Goal: Check status: Check status

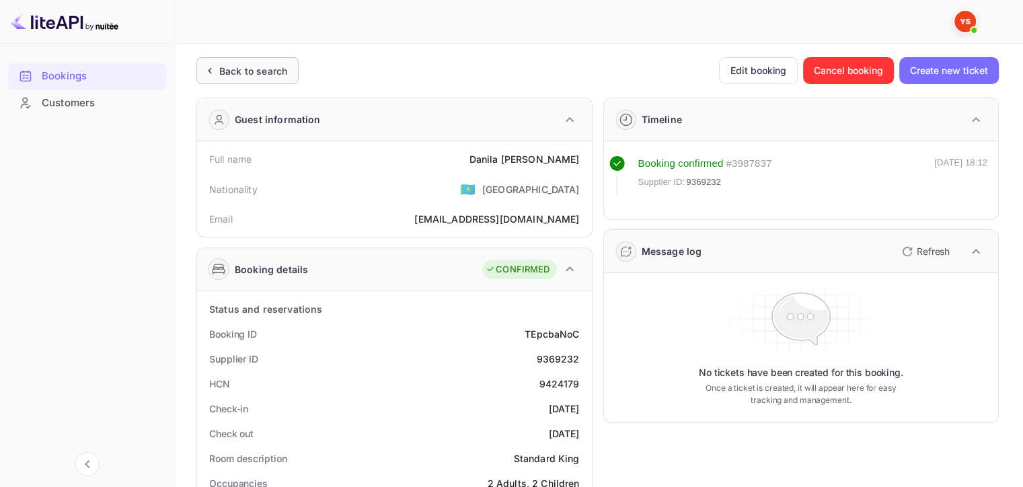
click at [230, 73] on div "Back to search" at bounding box center [253, 71] width 68 height 14
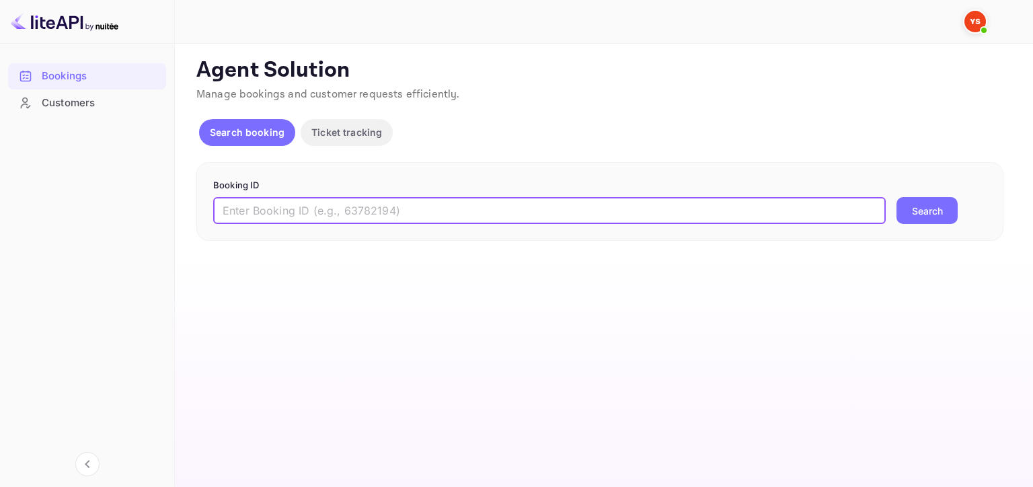
click at [561, 213] on input "text" at bounding box center [549, 210] width 672 height 27
paste input "9384097"
type input "9384097"
click at [914, 210] on button "Search" at bounding box center [926, 210] width 61 height 27
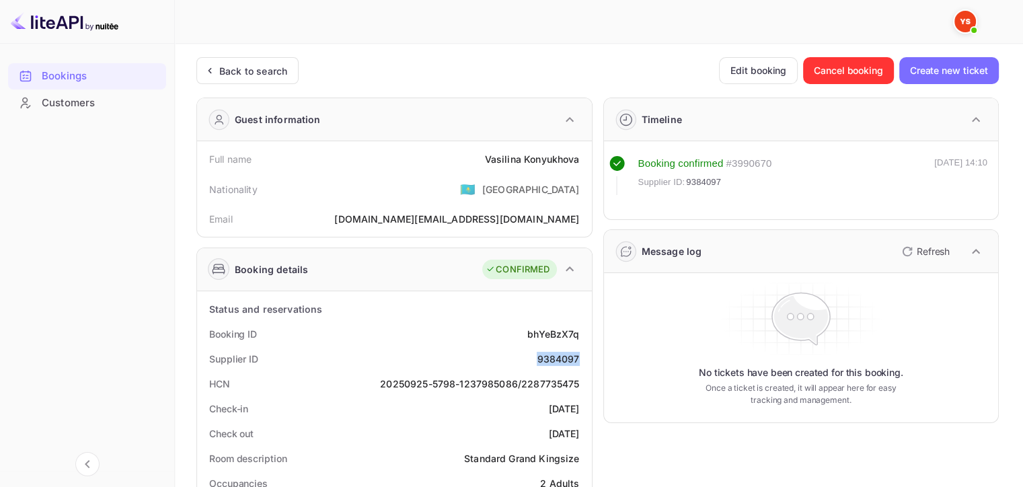
drag, startPoint x: 535, startPoint y: 359, endPoint x: 584, endPoint y: 356, distance: 49.2
click at [584, 356] on div "Supplier ID 9384097" at bounding box center [394, 358] width 384 height 25
copy div "9384097"
drag, startPoint x: 480, startPoint y: 157, endPoint x: 582, endPoint y: 159, distance: 101.5
click at [582, 159] on div "Full name [PERSON_NAME]" at bounding box center [394, 159] width 384 height 25
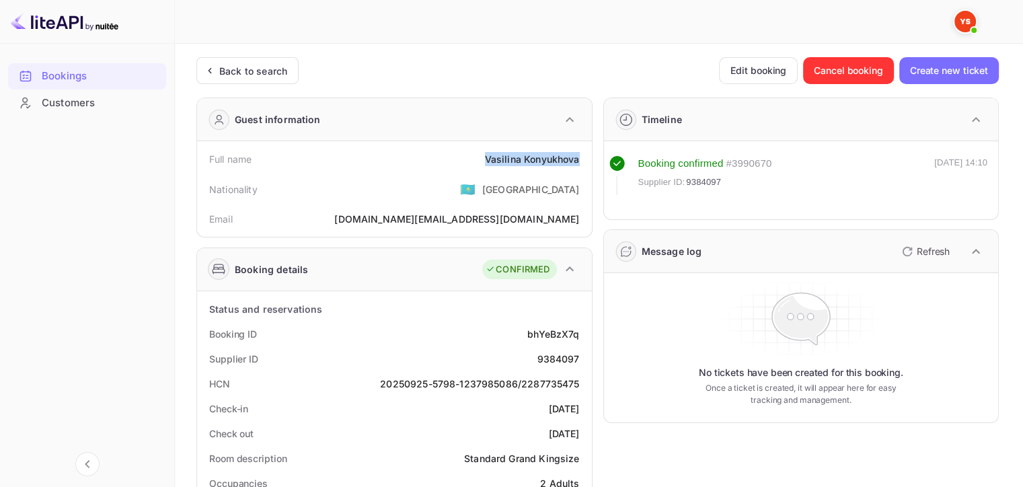
copy div "[PERSON_NAME]"
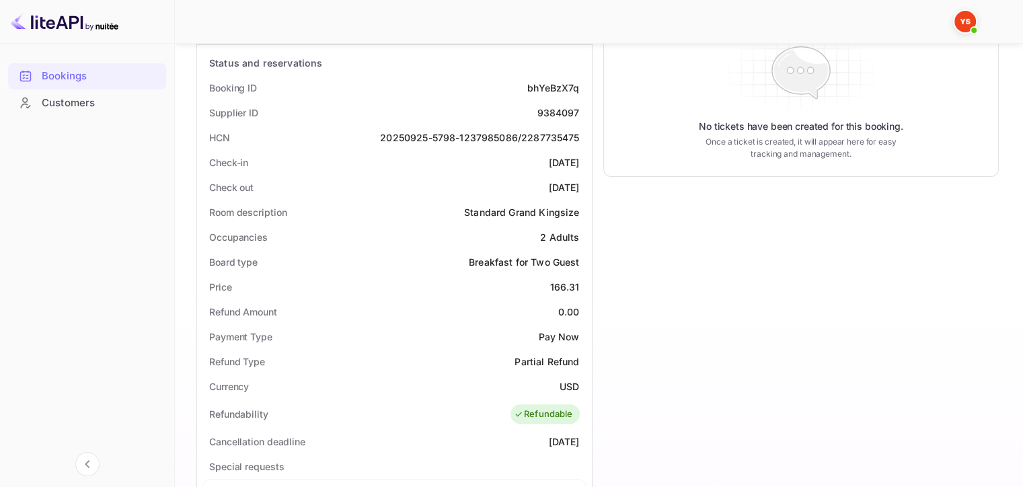
scroll to position [269, 0]
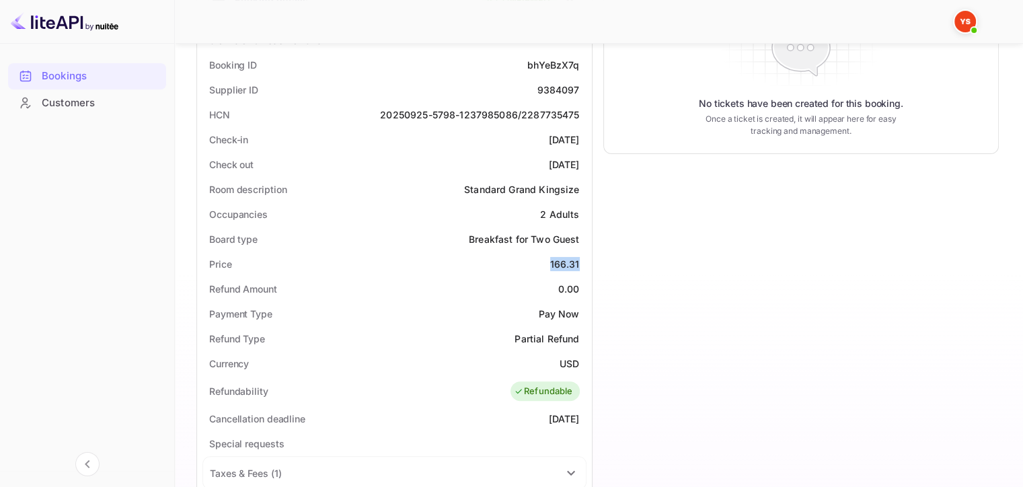
drag, startPoint x: 549, startPoint y: 257, endPoint x: 580, endPoint y: 264, distance: 31.7
click at [580, 264] on div "Price 166.31" at bounding box center [394, 263] width 384 height 25
copy div "166.31"
